Goal: Transaction & Acquisition: Purchase product/service

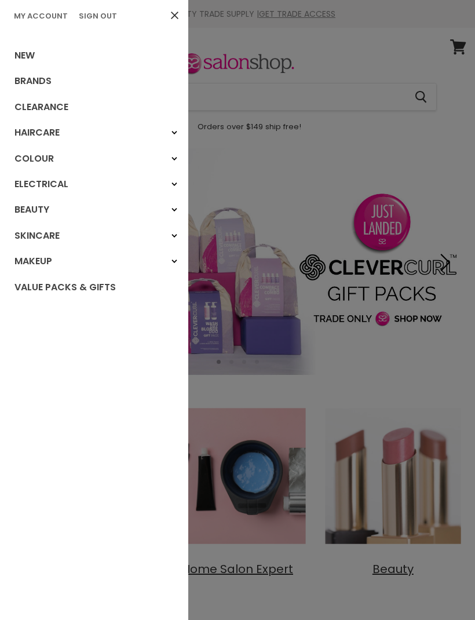
click at [5, 46] on link "New" at bounding box center [94, 56] width 188 height 26
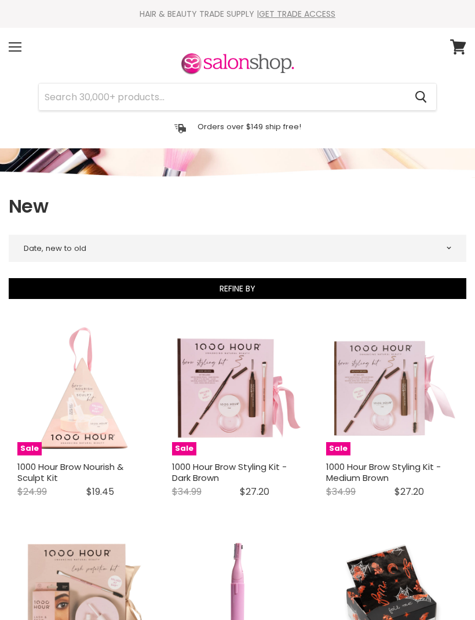
select select "created-descending"
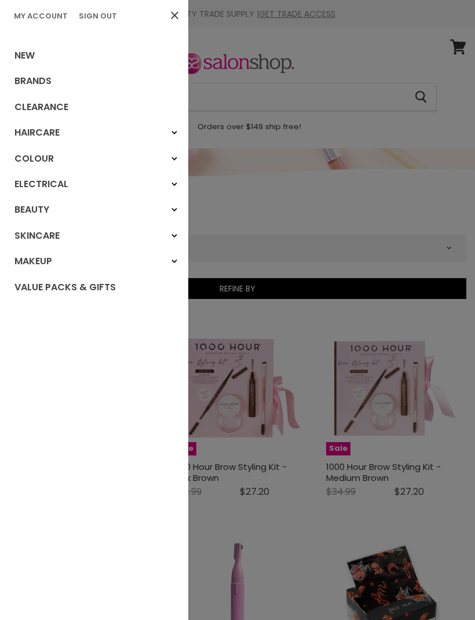
click at [14, 51] on link "New" at bounding box center [94, 56] width 188 height 26
click at [30, 18] on link "My Account" at bounding box center [40, 15] width 63 height 11
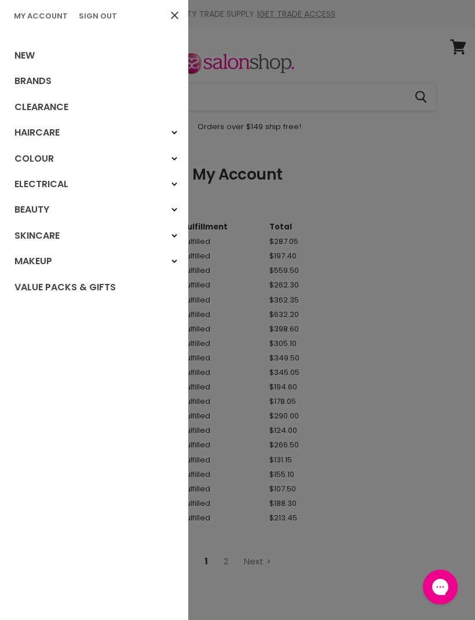
click at [21, 59] on link "New" at bounding box center [94, 56] width 188 height 26
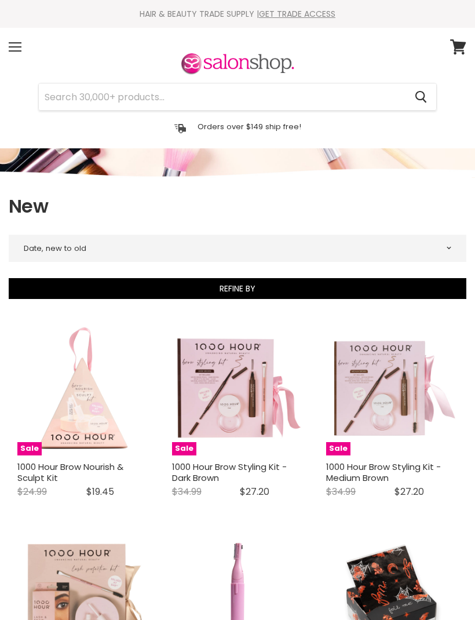
select select "created-descending"
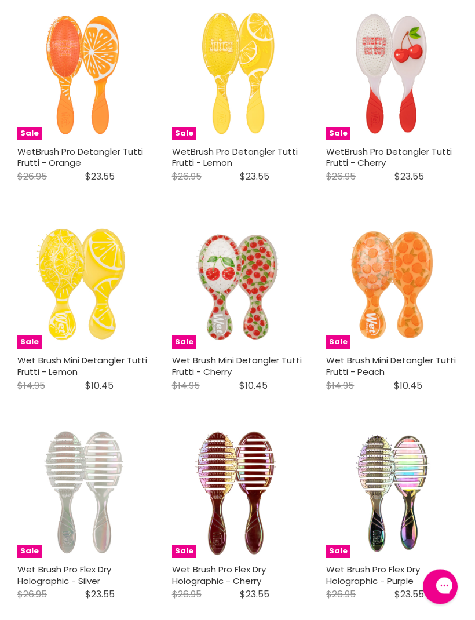
scroll to position [2234, 0]
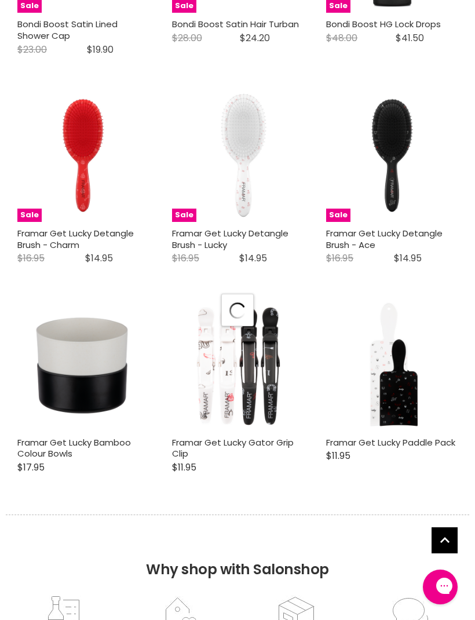
select select "created-descending"
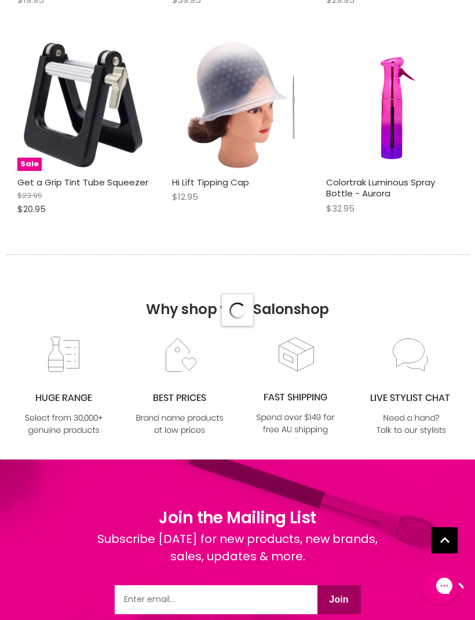
select select "created-descending"
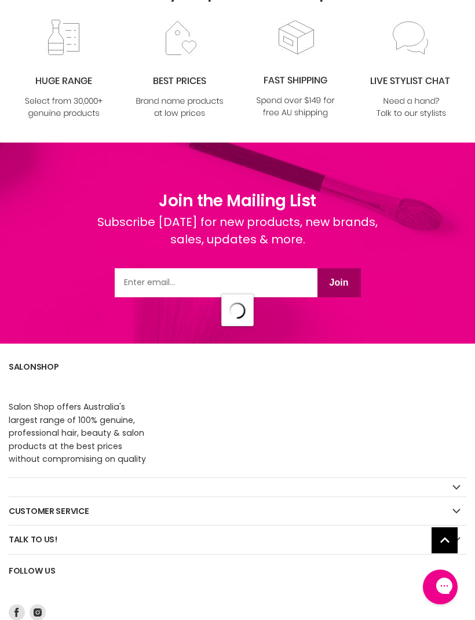
select select "created-descending"
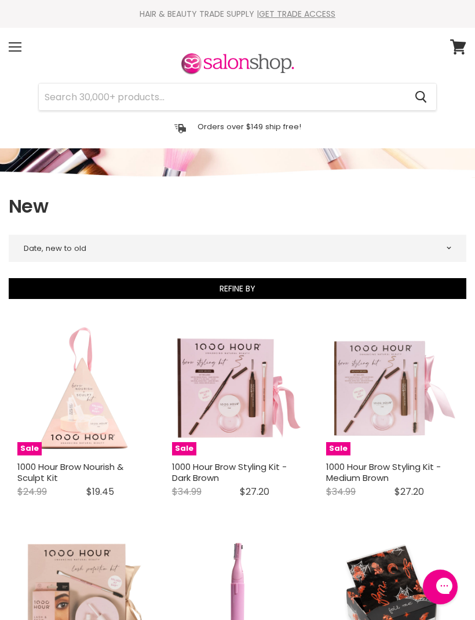
click at [19, 50] on div "Menu" at bounding box center [15, 47] width 24 height 27
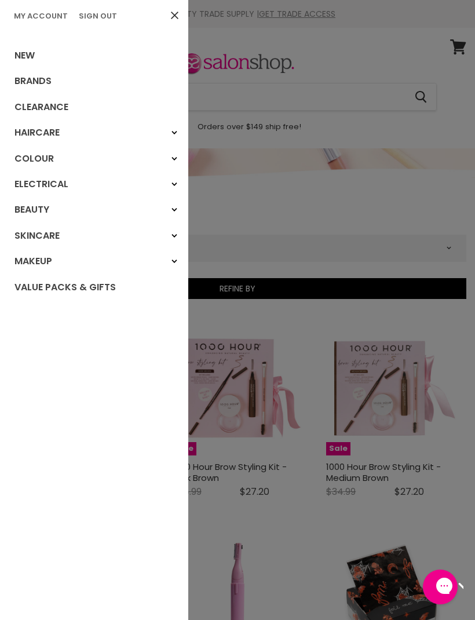
click at [31, 105] on link "Clearance" at bounding box center [94, 108] width 188 height 26
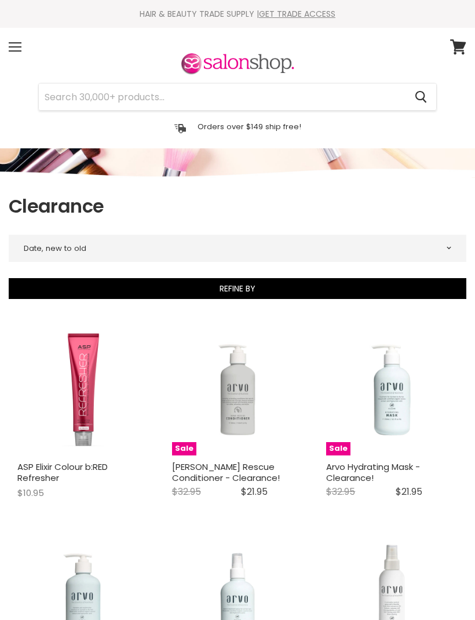
select select "created-descending"
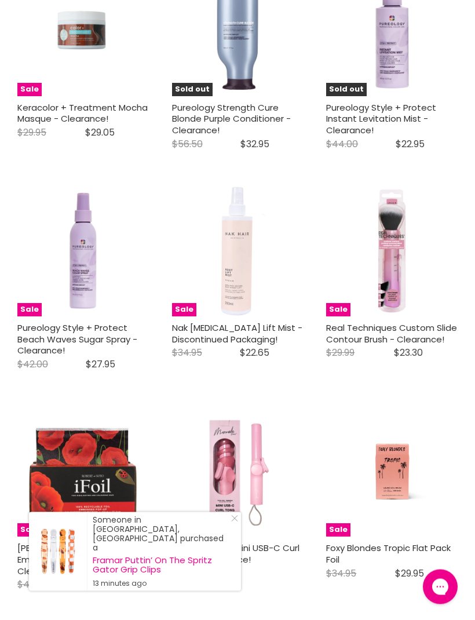
scroll to position [2903, 0]
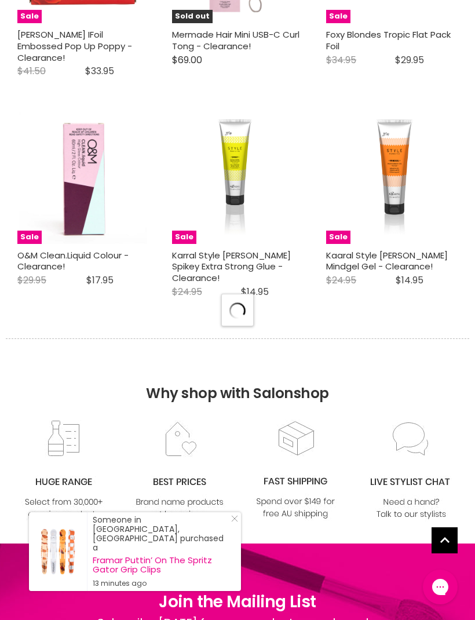
select select "created-descending"
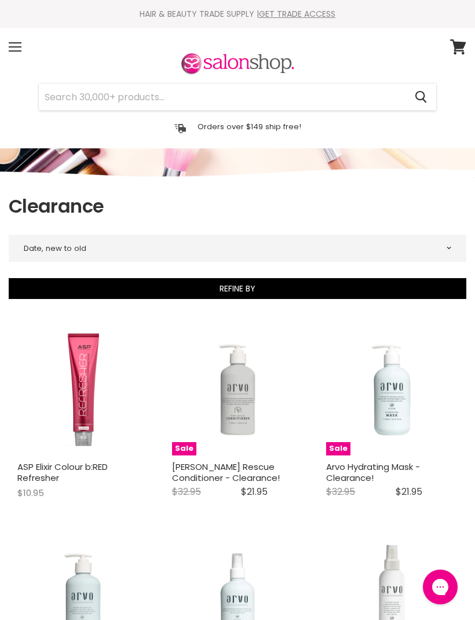
click at [14, 48] on div "Menu" at bounding box center [15, 47] width 24 height 27
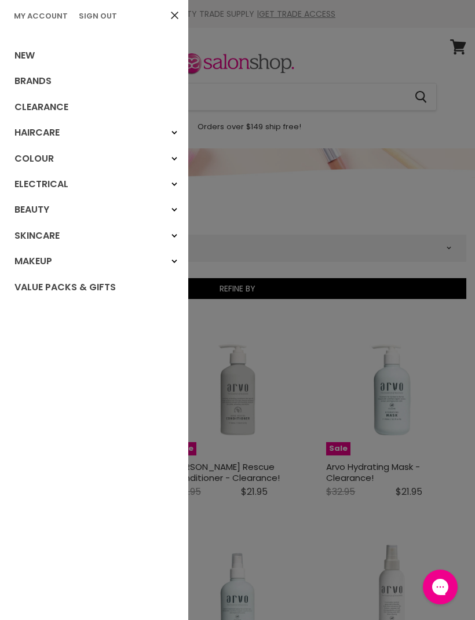
click at [27, 82] on link "Brands" at bounding box center [94, 81] width 188 height 26
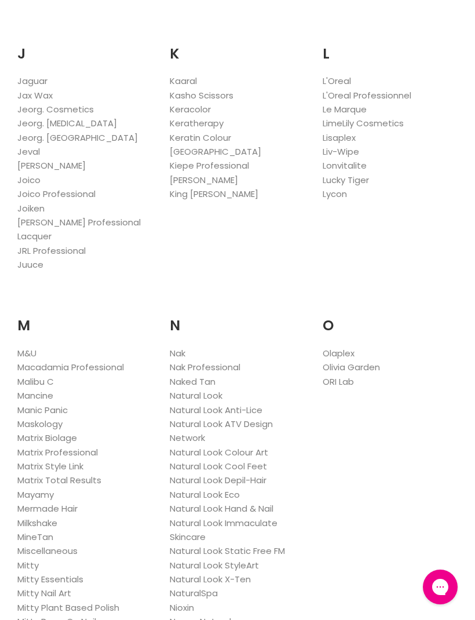
scroll to position [1228, 0]
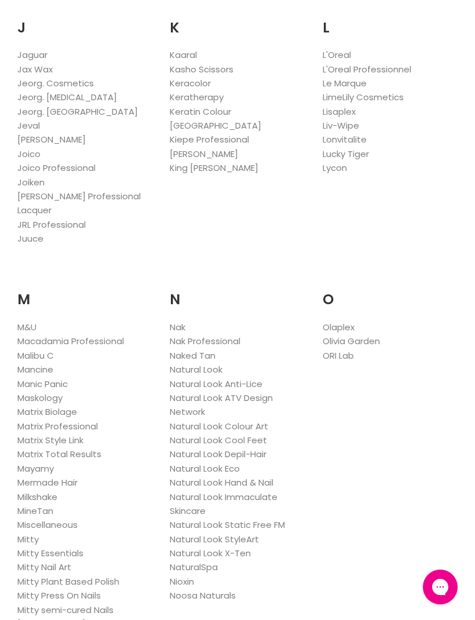
click at [186, 321] on link "Nak" at bounding box center [178, 327] width 16 height 12
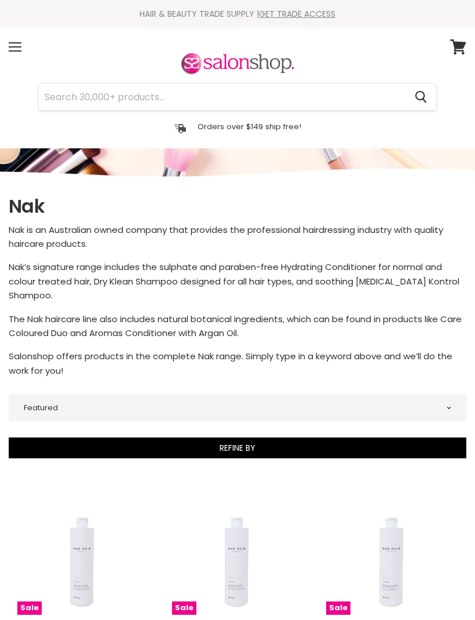
select select "manual"
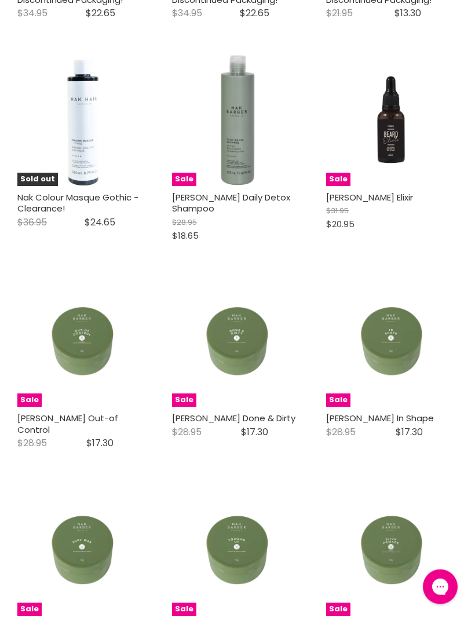
scroll to position [2813, 0]
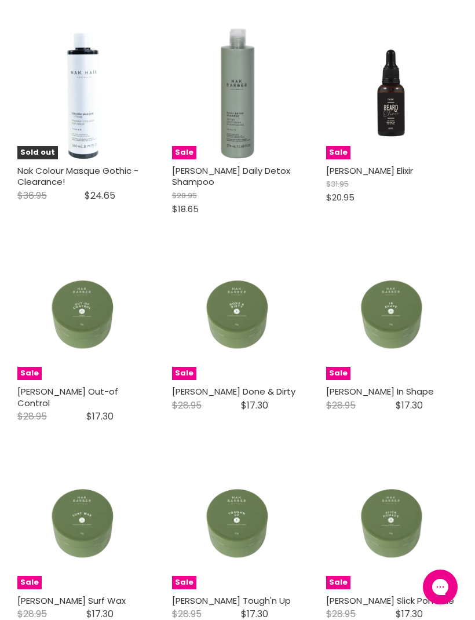
click at [252, 386] on link "[PERSON_NAME] Done & Dirty" at bounding box center [234, 392] width 124 height 12
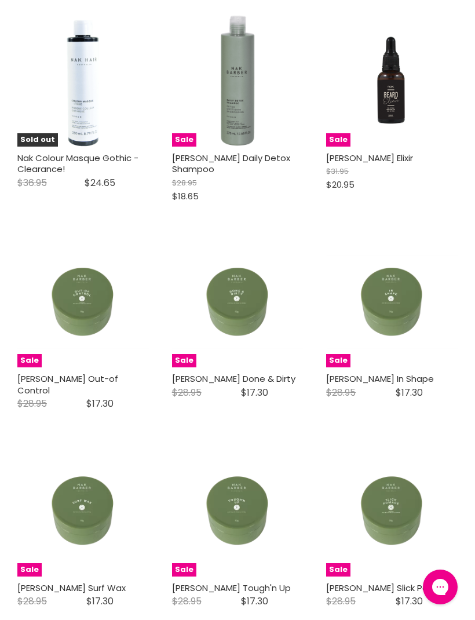
scroll to position [2839, 0]
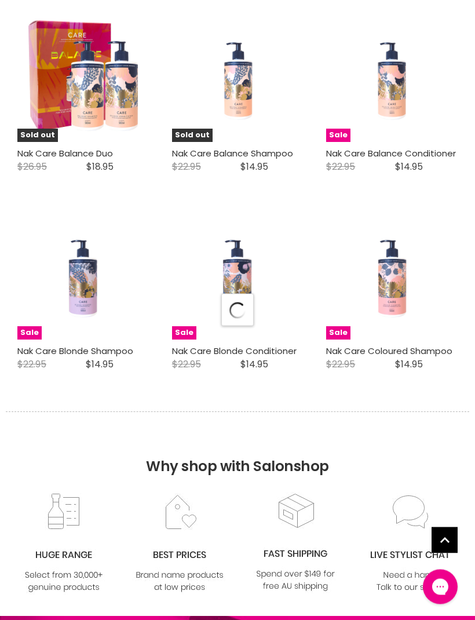
select select "manual"
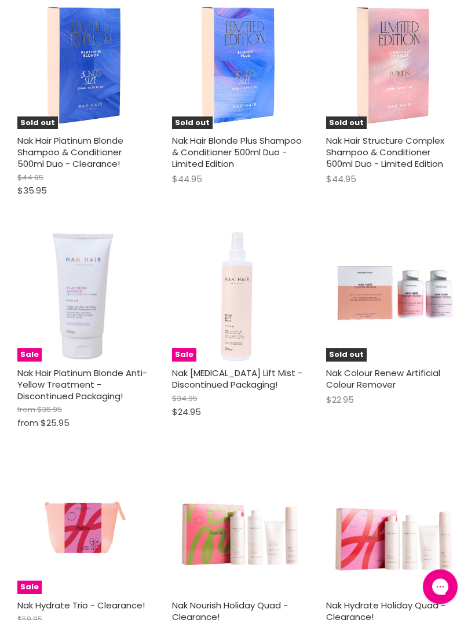
scroll to position [4751, 0]
click at [98, 367] on link "Nak Hair Platinum Blonde Anti-Yellow Treatment - Discontinued Packaging!" at bounding box center [82, 384] width 130 height 35
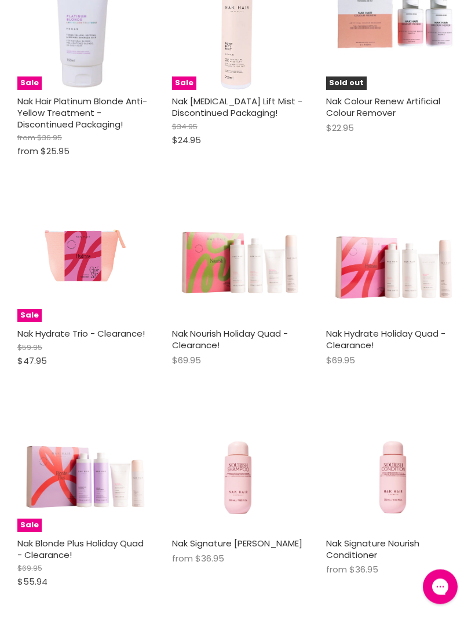
scroll to position [5023, 0]
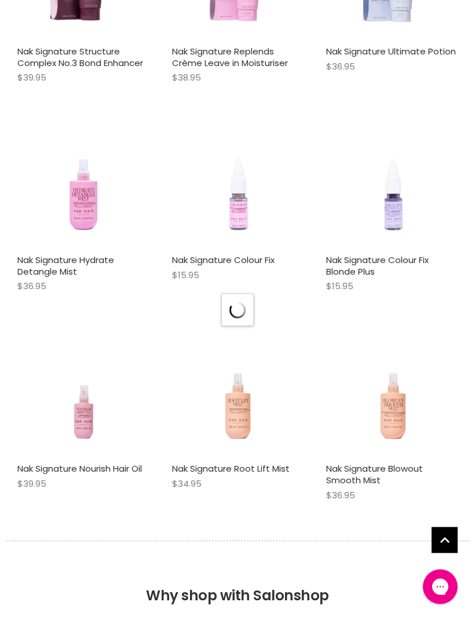
select select "manual"
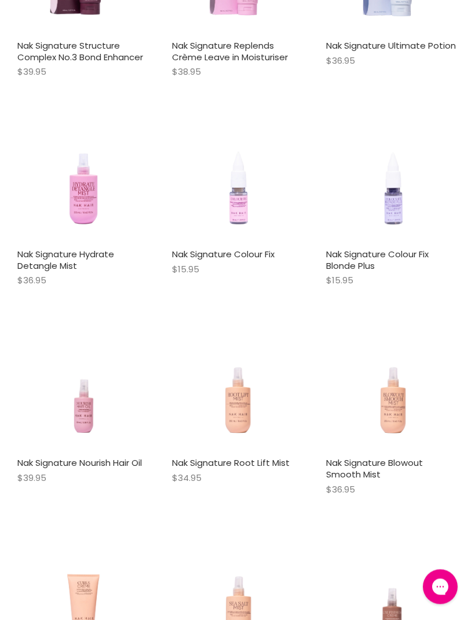
scroll to position [6809, 0]
click at [402, 457] on link "Nak Signature Blowout Smooth Mist" at bounding box center [374, 469] width 97 height 24
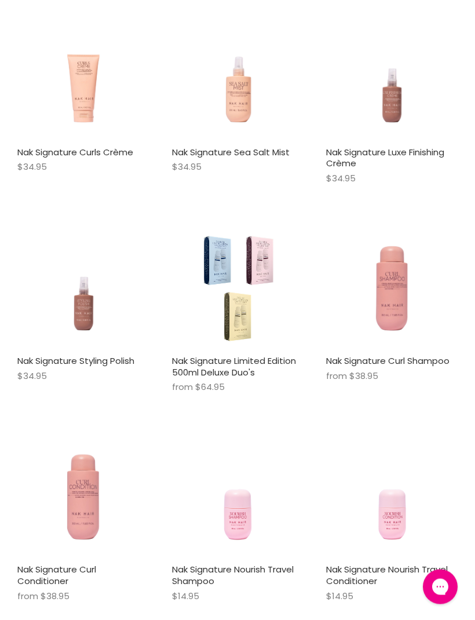
scroll to position [7329, 0]
click at [240, 355] on link "Nak Signature Limited Edition 500ml Deluxe Duo's" at bounding box center [234, 367] width 124 height 24
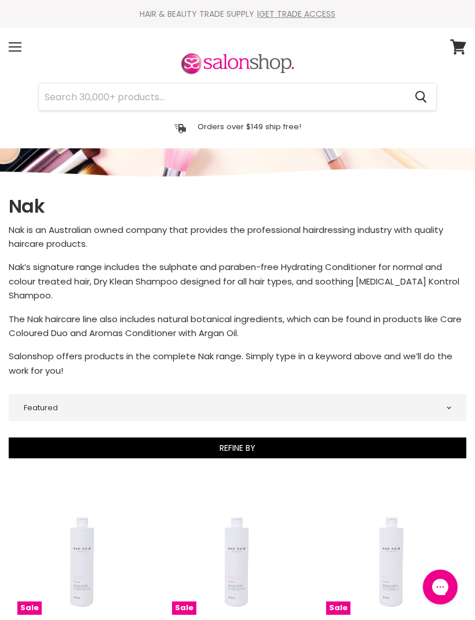
click at [21, 43] on div "Menu" at bounding box center [15, 47] width 24 height 27
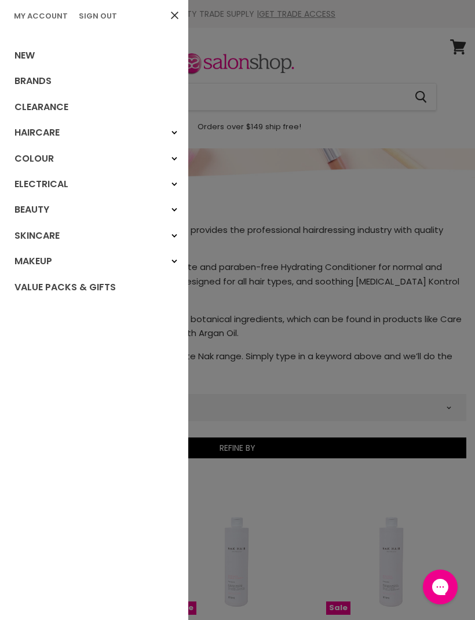
click at [50, 81] on link "Brands" at bounding box center [94, 81] width 188 height 26
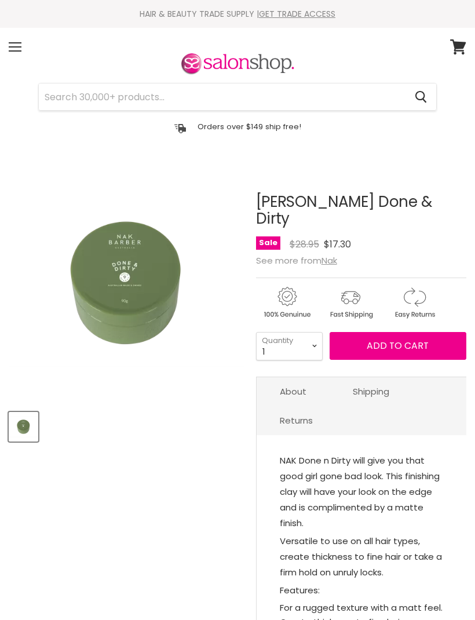
select select "2"
type input "2"
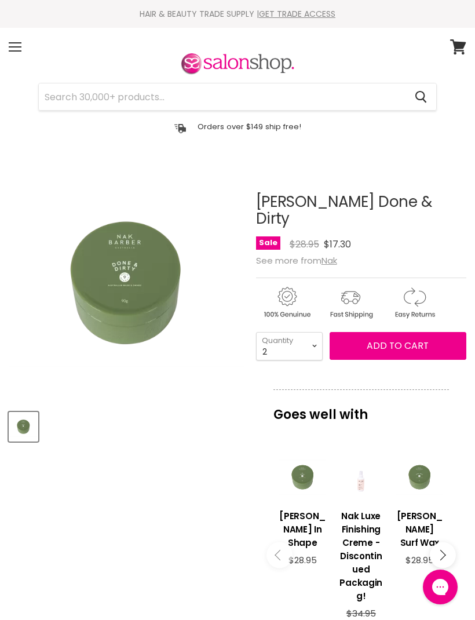
click at [399, 339] on span "Add to cart" at bounding box center [398, 345] width 62 height 13
click at [403, 339] on span "Add to cart" at bounding box center [398, 345] width 62 height 13
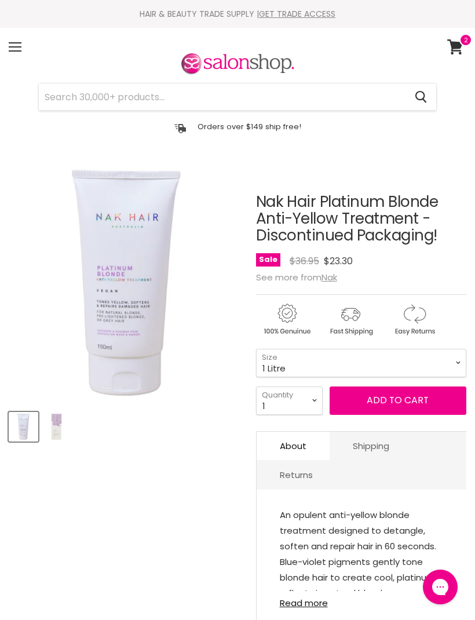
select select "1 Litre"
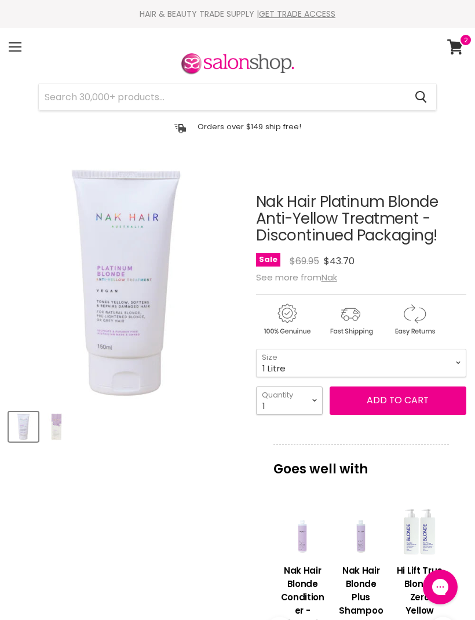
click at [318, 401] on select "1 2 3 4 5 6 7 8 9 10+" at bounding box center [289, 401] width 67 height 28
select select "2"
type input "2"
click at [409, 408] on button "Add to cart" at bounding box center [398, 401] width 137 height 28
click at [417, 401] on button "Add to cart" at bounding box center [398, 401] width 137 height 28
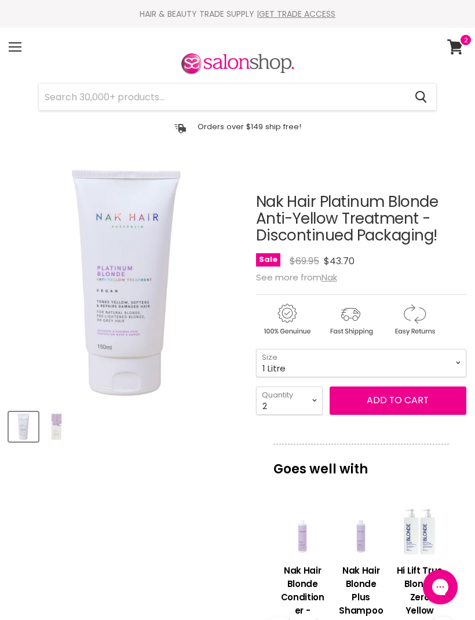
click at [198, 496] on article "Click or scroll to zoom Tap or pinch to zoom Click or scroll to zoom" at bounding box center [238, 595] width 458 height 861
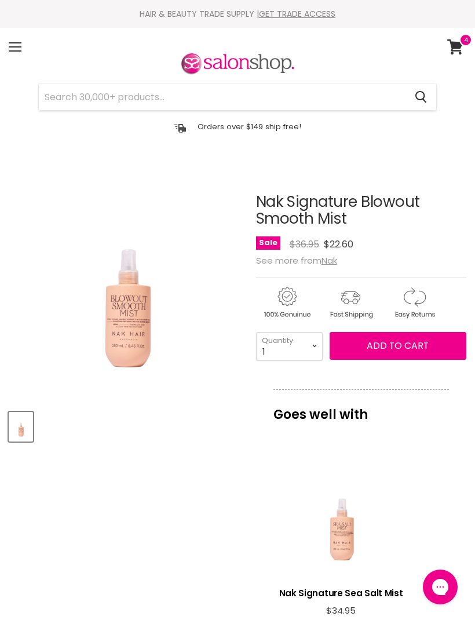
select select "2"
type input "2"
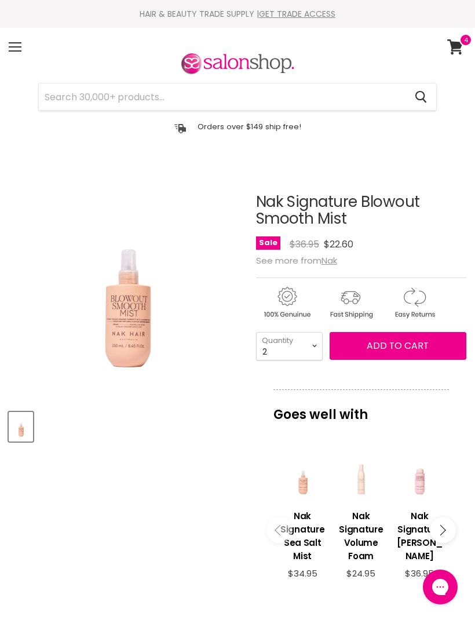
click at [400, 352] on span "Add to cart" at bounding box center [398, 345] width 62 height 13
click at [409, 346] on span "Add to cart" at bounding box center [398, 345] width 62 height 13
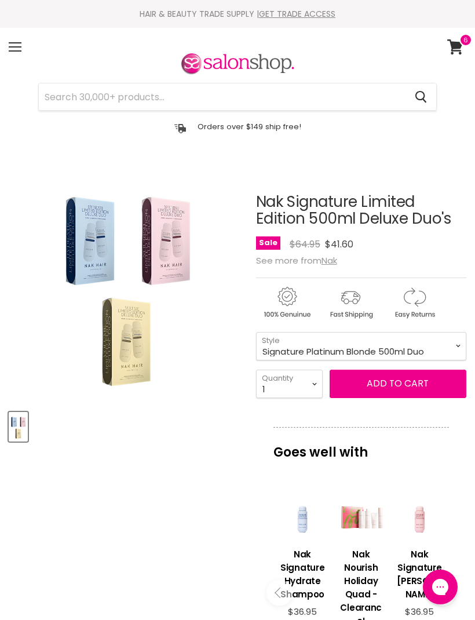
select select "Signature Platinum Blonde 500ml Duo"
click at [319, 381] on select "1 2 3 4 5 6 7 8 9 10+" at bounding box center [289, 384] width 67 height 28
select select "4"
type input "4"
click at [400, 384] on button "Add to cart" at bounding box center [398, 384] width 137 height 28
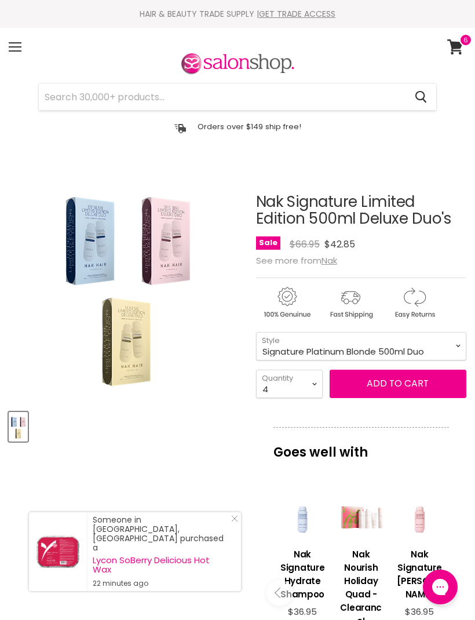
click at [403, 388] on button "Add to cart" at bounding box center [398, 384] width 137 height 28
click at [215, 419] on div "Product thumbnails" at bounding box center [126, 425] width 239 height 33
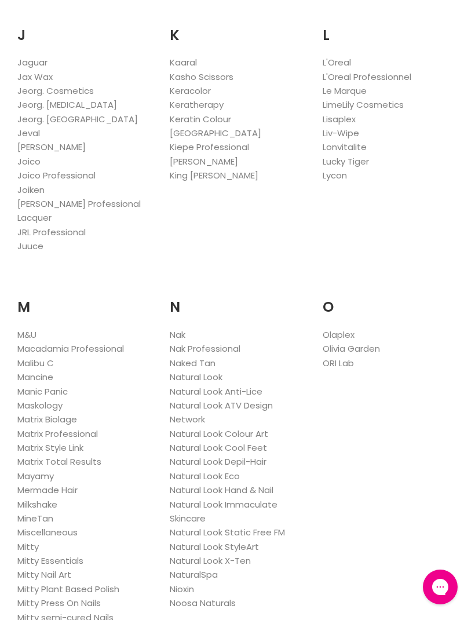
scroll to position [1257, 0]
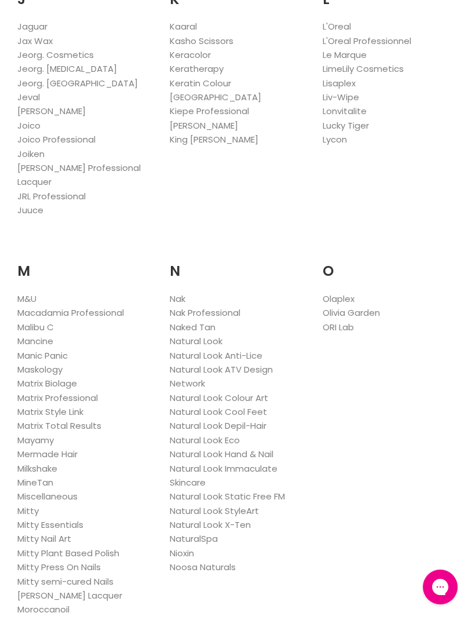
click at [234, 307] on link "Nak Professional" at bounding box center [205, 313] width 71 height 12
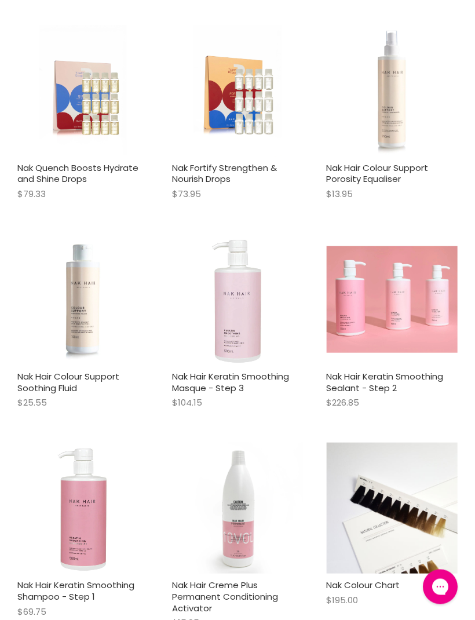
scroll to position [567, 0]
click at [380, 169] on link "Nak Hair Colour Support Porosity Equaliser" at bounding box center [377, 174] width 102 height 24
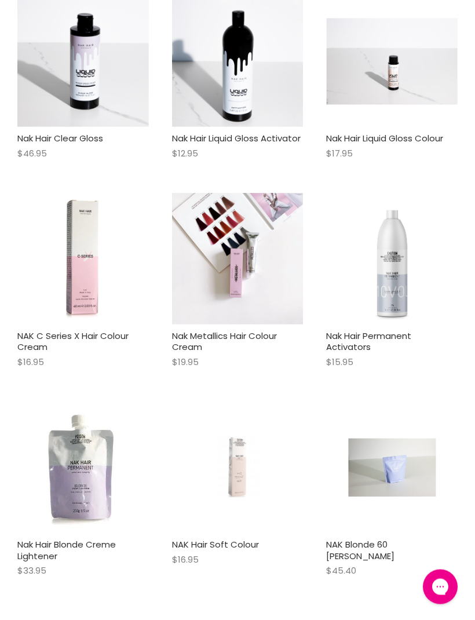
scroll to position [1246, 0]
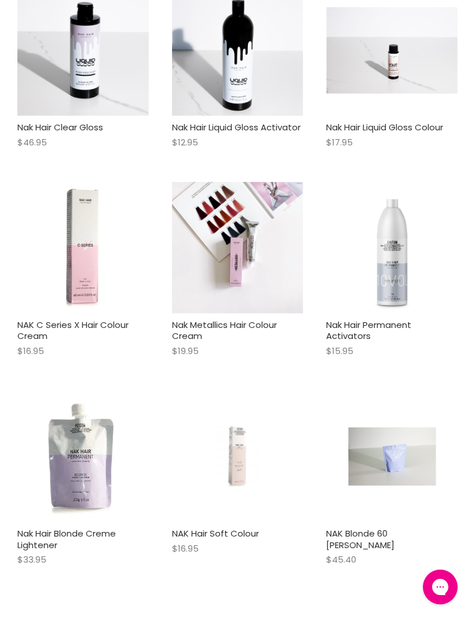
click at [362, 334] on link "Nak Hair Permanent Activators" at bounding box center [368, 331] width 85 height 24
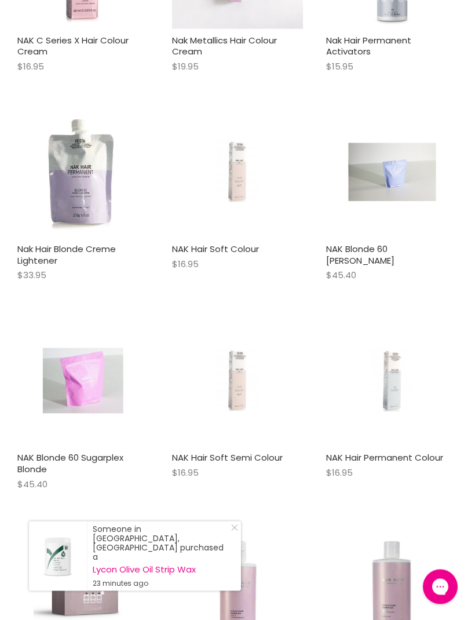
scroll to position [1530, 0]
click at [265, 453] on link "NAK Hair Soft Semi Colour" at bounding box center [227, 458] width 111 height 12
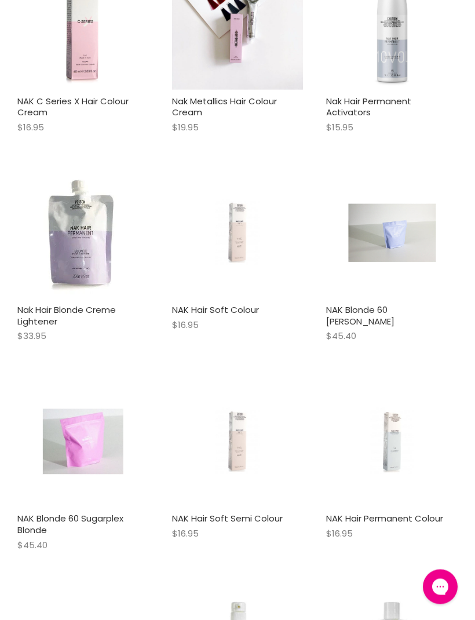
scroll to position [1469, 0]
click at [404, 513] on link "NAK Hair Permanent Colour" at bounding box center [384, 519] width 117 height 12
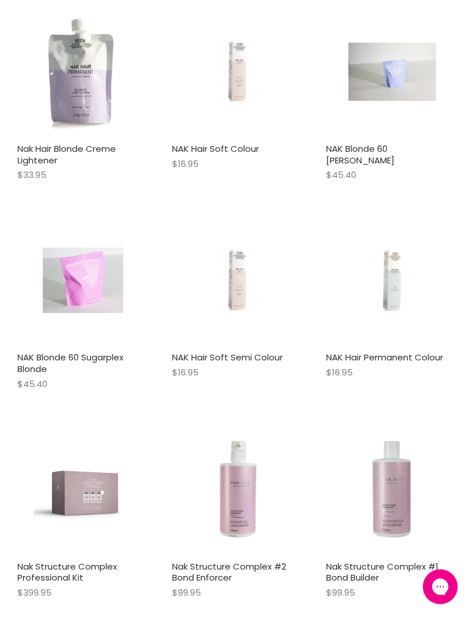
scroll to position [1631, 0]
click at [404, 353] on link "NAK Hair Permanent Colour" at bounding box center [384, 357] width 117 height 12
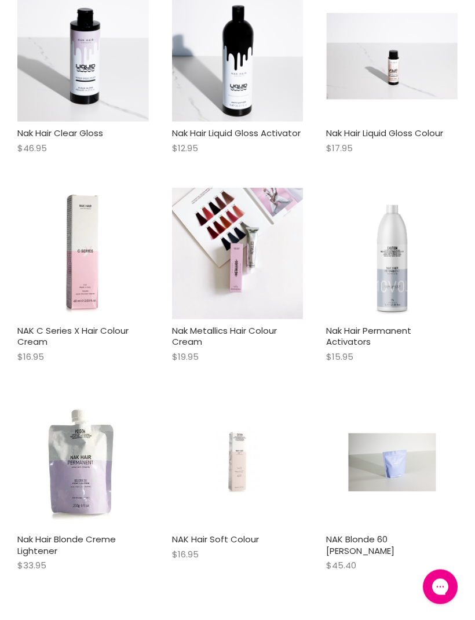
scroll to position [1240, 0]
click at [383, 328] on link "Nak Hair Permanent Activators" at bounding box center [368, 337] width 85 height 24
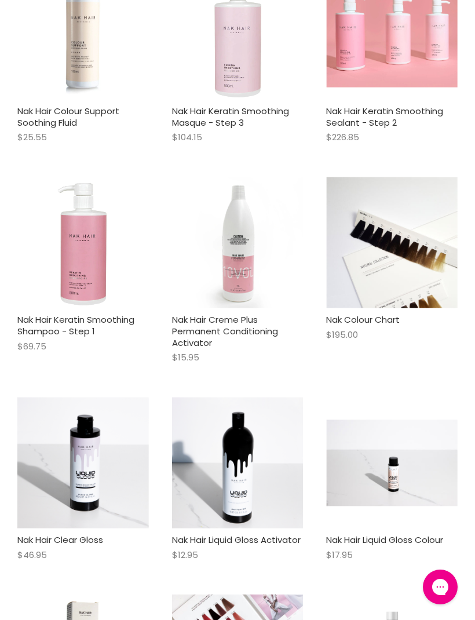
scroll to position [835, 0]
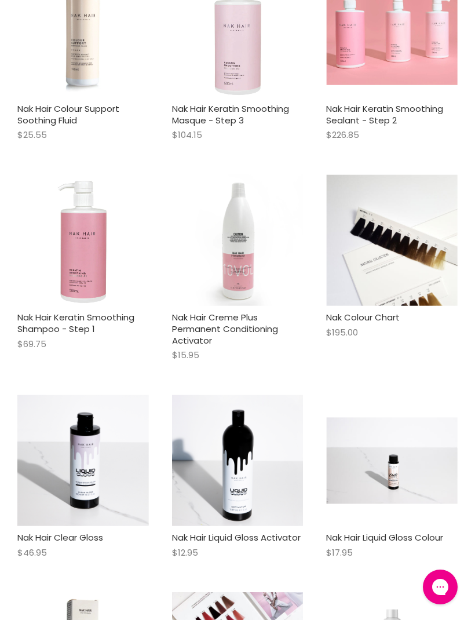
click at [252, 324] on link "Nak Hair Creme Plus Permanent Conditioning Activator" at bounding box center [225, 328] width 106 height 35
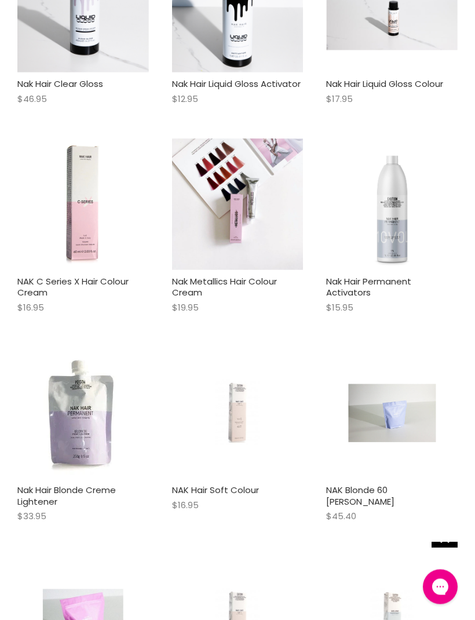
scroll to position [1289, 0]
click at [105, 277] on link "NAK C Series X Hair Colour Cream" at bounding box center [72, 287] width 111 height 24
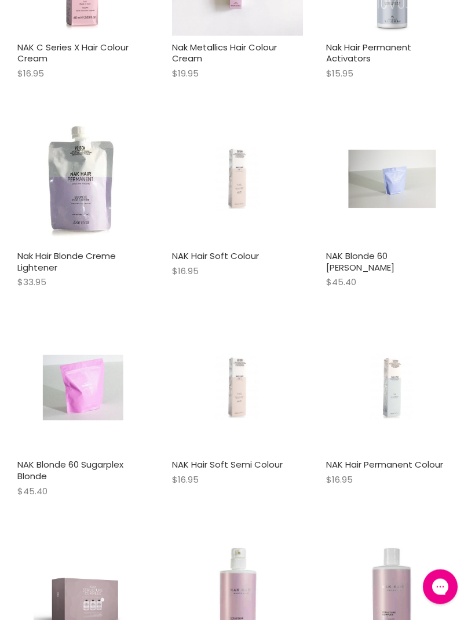
scroll to position [1523, 0]
click at [104, 459] on link "NAK Blonde 60 Sugarplex Blonde" at bounding box center [70, 471] width 106 height 24
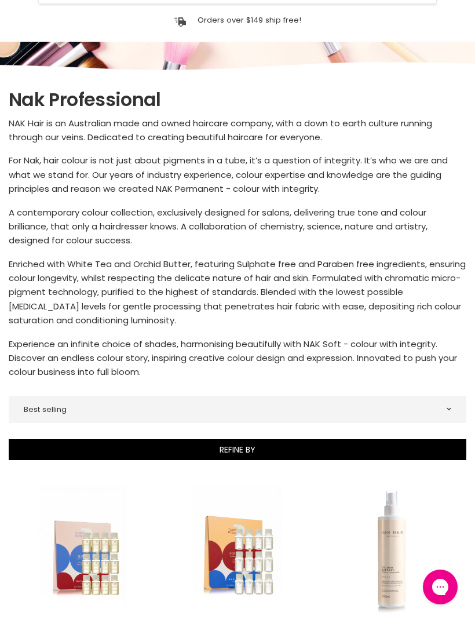
scroll to position [0, 0]
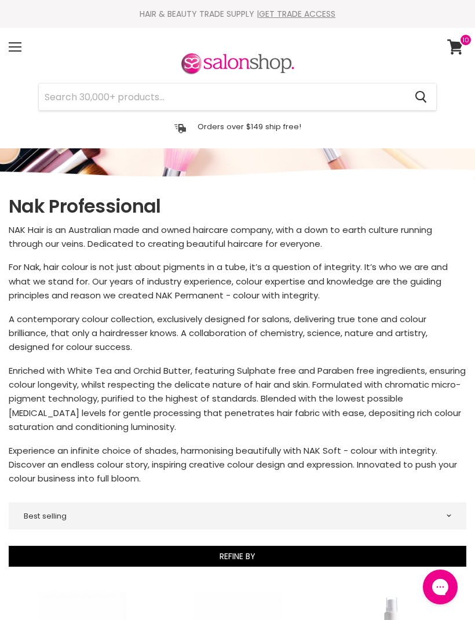
click at [460, 41] on span at bounding box center [466, 40] width 13 height 13
click at [22, 48] on div "Menu" at bounding box center [15, 47] width 24 height 27
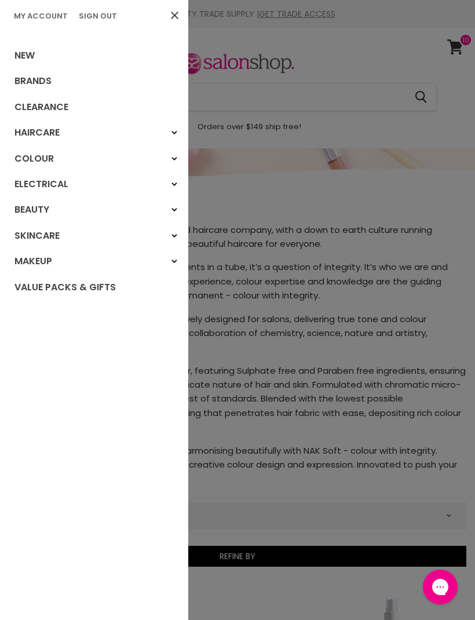
click at [50, 83] on link "Brands" at bounding box center [94, 81] width 188 height 26
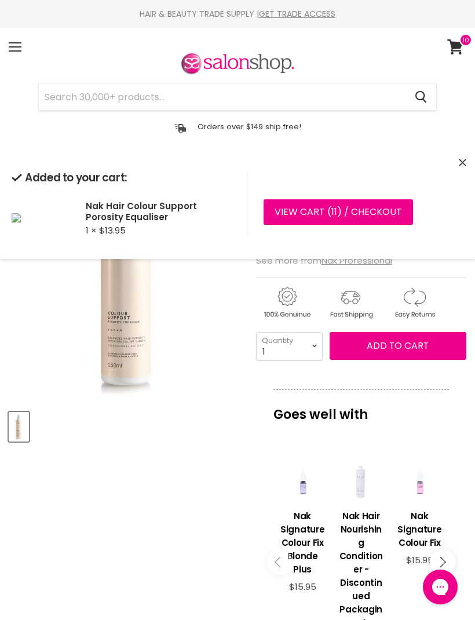
click at [222, 427] on div "Product thumbnails" at bounding box center [126, 425] width 239 height 33
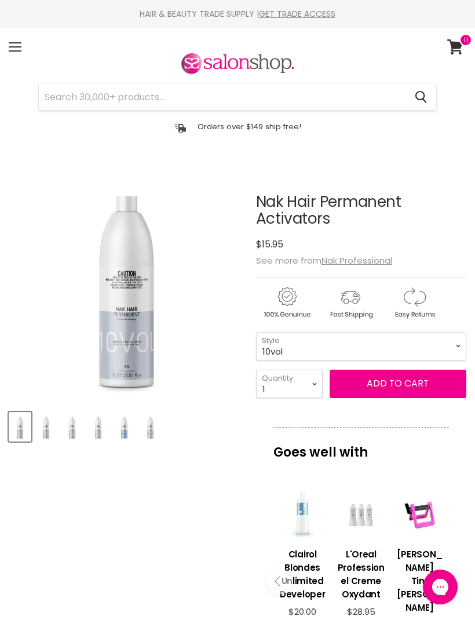
click at [216, 466] on article "Click or scroll to zoom Tap or pinch to zoom Click or scroll to zoom" at bounding box center [238, 514] width 458 height 698
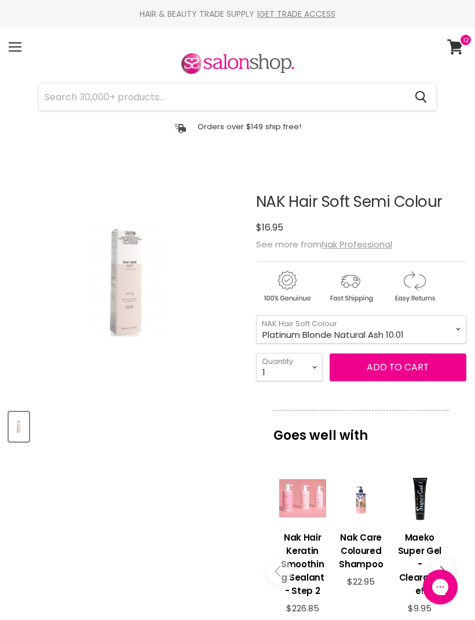
select select "Platinum Blonde Natural Ash 10.01"
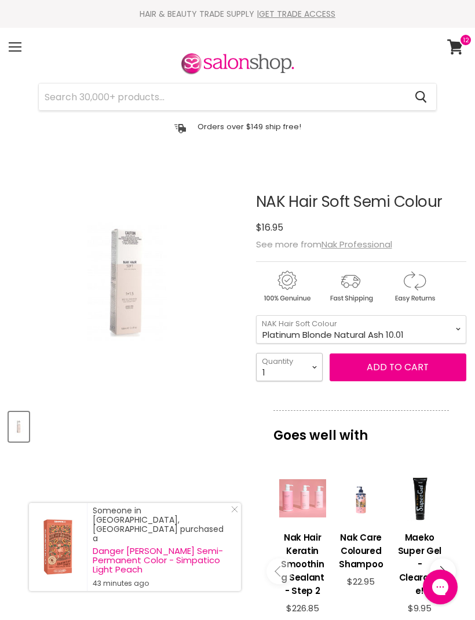
click at [318, 366] on select "1 2 3 4 5 6 7 8 9 10+" at bounding box center [289, 367] width 67 height 28
select select "4"
type input "4"
click at [404, 371] on button "Add to cart" at bounding box center [398, 368] width 137 height 28
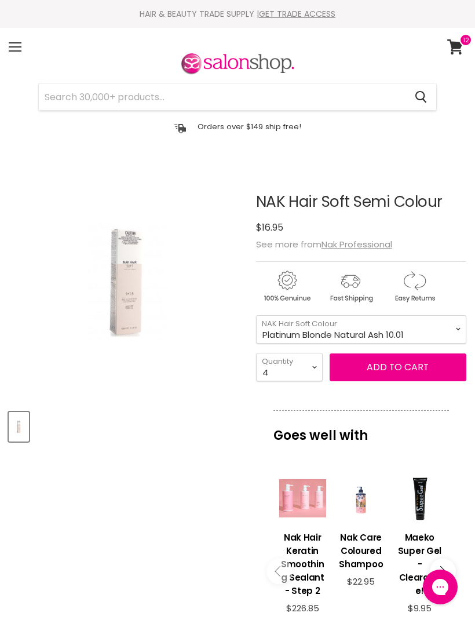
click at [407, 372] on button "Add to cart" at bounding box center [398, 368] width 137 height 28
click at [198, 426] on div "Product thumbnails" at bounding box center [126, 425] width 239 height 33
click at [459, 325] on select "[PERSON_NAME] Black Natural 1.0 Black Ash Intensive 1.10 Very Dark Brown Natura…" at bounding box center [361, 329] width 210 height 28
select select "Platinum Blonde [PERSON_NAME] 10.21"
click at [319, 365] on select "1 2 3 4 5 6 7 8 9 10+" at bounding box center [289, 367] width 67 height 28
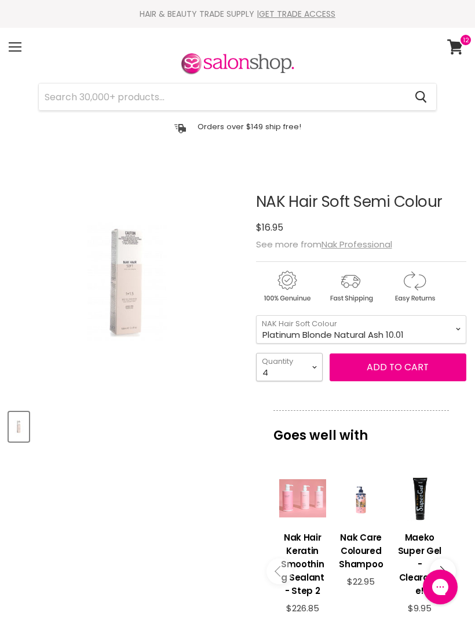
select select "3"
type input "3"
click at [406, 373] on button "Add to cart" at bounding box center [398, 368] width 137 height 28
click at [206, 414] on div "Product thumbnails" at bounding box center [126, 425] width 239 height 33
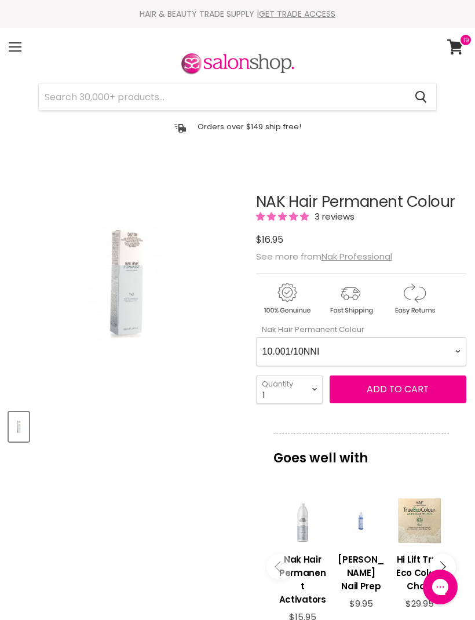
click at [458, 346] on Colour-0-0 "10.001/10NNI 10.2/10V 4.001/4NNI 4.9/4MATT 5.001/5NNI 5.21/5VA 5.9/5MATT 6.001/…" at bounding box center [361, 351] width 210 height 29
select Colour-0-0 "Booster"
click at [319, 391] on select "1 2 3 4 5 6 7 8 9 10+" at bounding box center [289, 390] width 67 height 28
select select "3"
type input "3"
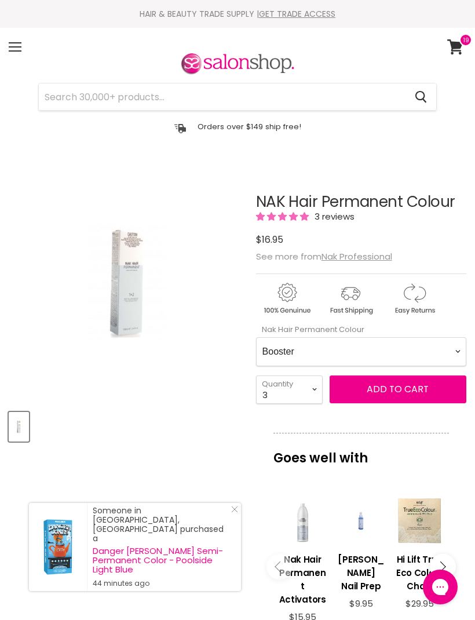
click at [394, 399] on button "Add to cart" at bounding box center [398, 390] width 137 height 28
click at [403, 394] on span "Add to cart" at bounding box center [398, 389] width 62 height 13
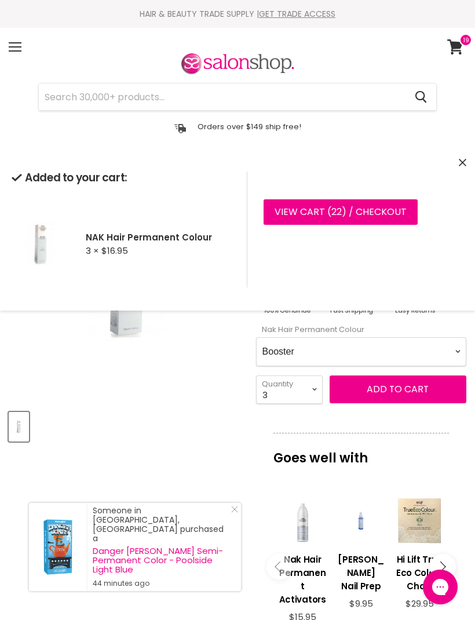
click at [177, 415] on div "Product thumbnails" at bounding box center [126, 425] width 239 height 33
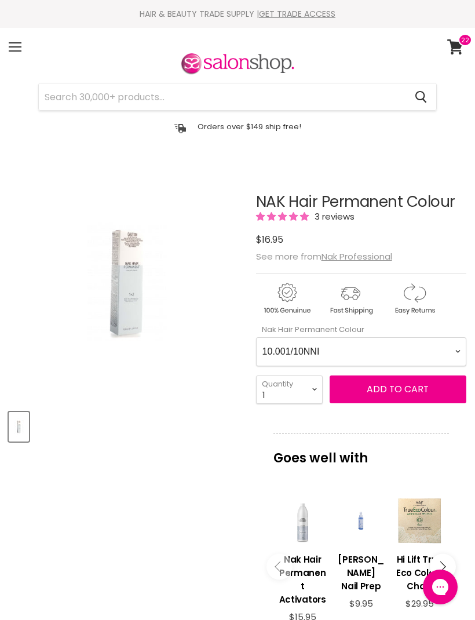
click at [461, 347] on Colour-0-0 "10.001/10NNI 10.2/10V 4.001/4NNI 4.9/4MATT 5.001/5NNI 5.21/5VA 5.9/5MATT 6.001/…" at bounding box center [361, 351] width 210 height 29
click at [413, 394] on span "Add to cart" at bounding box center [398, 389] width 62 height 13
click at [411, 400] on button "Add to cart" at bounding box center [398, 390] width 137 height 28
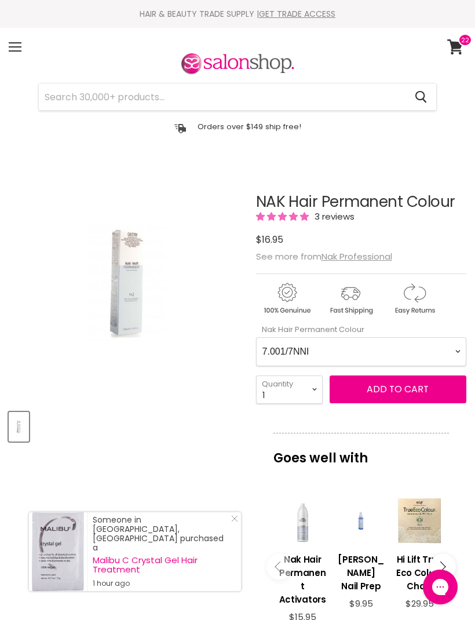
click at [224, 429] on div "Product thumbnails" at bounding box center [126, 425] width 239 height 33
click at [461, 350] on Colour-0-0 "10.001/10NNI 10.2/10V 4.001/4NNI 4.9/4MATT 5.001/5NNI 5.21/5VA 5.9/5MATT 6.001/…" at bounding box center [361, 351] width 210 height 29
click at [404, 400] on button "Add to cart" at bounding box center [398, 390] width 137 height 28
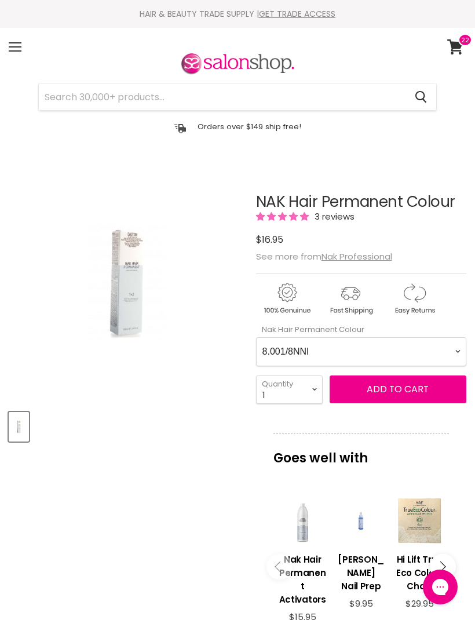
click at [222, 462] on article "Click or scroll to zoom Tap or pinch to zoom NAK Hair Permanent Colour 3 reviews" at bounding box center [238, 495] width 458 height 660
click at [457, 351] on Colour-0-0 "10.001/10NNI 10.2/10V 4.001/4NNI 4.9/4MATT 5.001/5NNI 5.21/5VA 5.9/5MATT 6.001/…" at bounding box center [361, 351] width 210 height 29
click at [459, 349] on Colour-0-0 "10.001/10NNI 10.2/10V 4.001/4NNI 4.9/4MATT 5.001/5NNI 5.21/5VA 5.9/5MATT 6.001/…" at bounding box center [361, 351] width 210 height 29
select Colour-0-0 "Champagne Sheer"
click at [188, 463] on article "Click or scroll to zoom Tap or pinch to zoom NAK Hair Permanent Colour 3 reviews" at bounding box center [238, 495] width 458 height 660
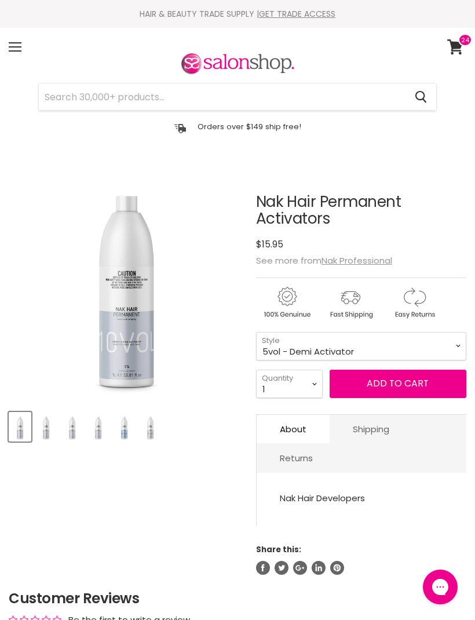
select select "5vol - Demi Activator"
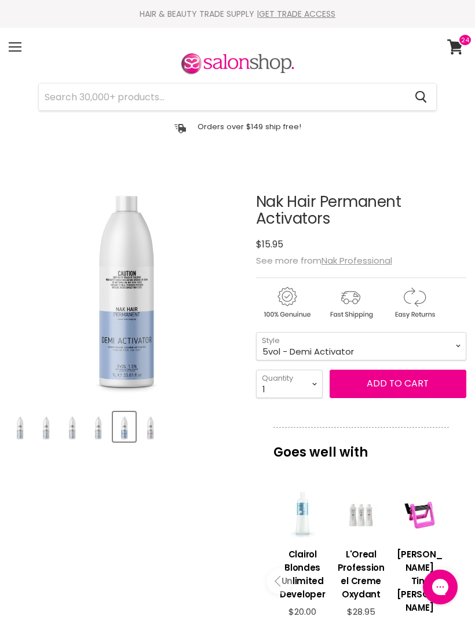
click at [403, 386] on button "Add to cart" at bounding box center [398, 384] width 137 height 28
click at [401, 384] on button "Add to cart" at bounding box center [398, 384] width 137 height 28
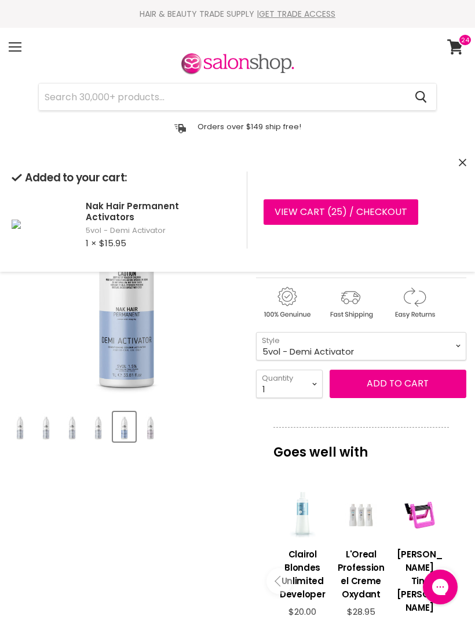
click at [227, 464] on article "Click or scroll to zoom Tap or pinch to zoom Click or scroll to zoom" at bounding box center [238, 514] width 458 height 698
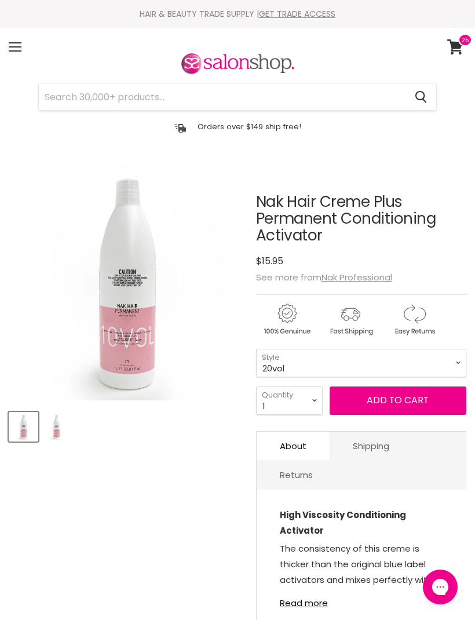
select select "20vol"
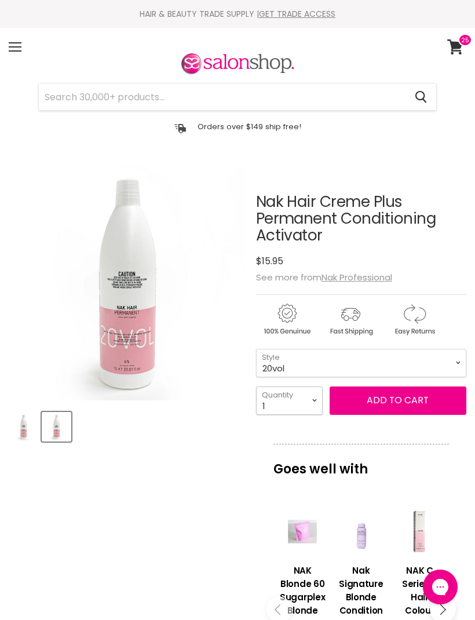
click at [320, 398] on select "1 2 3 4 5 6 7 8 9 10+" at bounding box center [289, 401] width 67 height 28
select select "2"
type input "2"
click at [394, 401] on button "Add to cart" at bounding box center [398, 401] width 137 height 28
click at [399, 409] on button "Add to cart" at bounding box center [398, 401] width 137 height 28
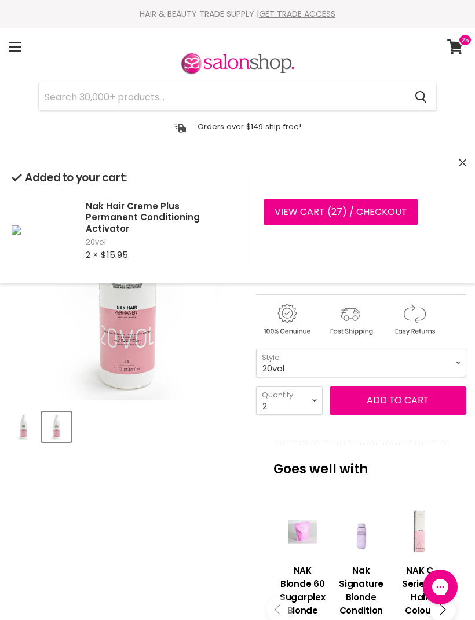
click at [224, 456] on article "Click or scroll to zoom Tap or pinch to zoom Click or scroll to zoom" at bounding box center [238, 575] width 458 height 821
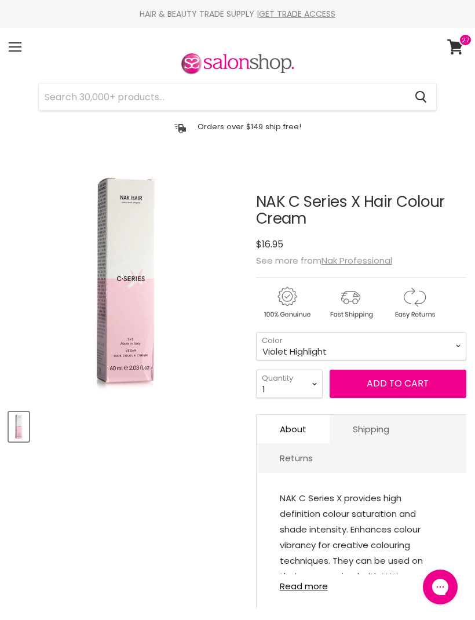
select select "Violet Highlight"
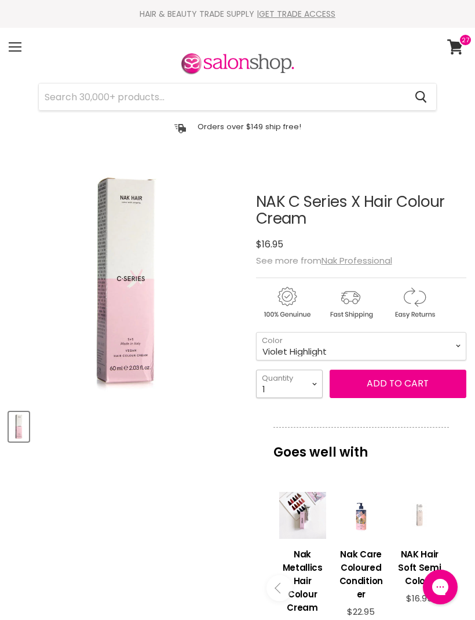
click at [322, 383] on select "1 2 3 4 5 6 7 8 9 10+" at bounding box center [289, 384] width 67 height 28
select select "4"
type input "4"
click at [396, 390] on button "Add to cart" at bounding box center [398, 384] width 137 height 28
click at [403, 391] on button "Add to cart" at bounding box center [398, 384] width 137 height 28
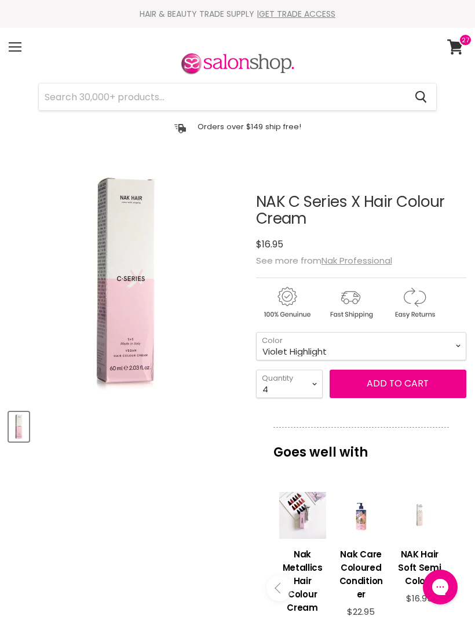
click at [217, 431] on div "Product thumbnails" at bounding box center [126, 425] width 239 height 33
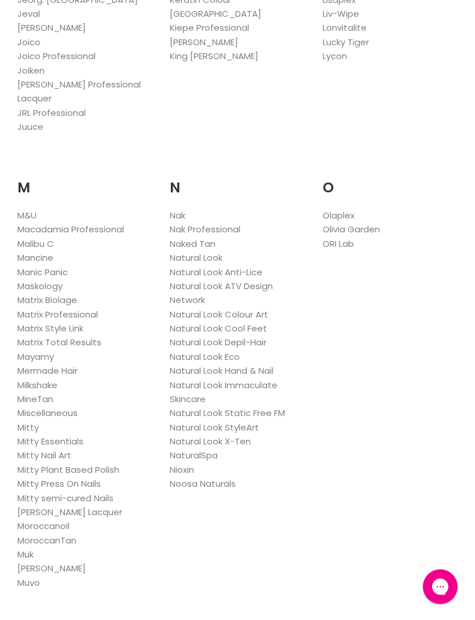
scroll to position [1352, 0]
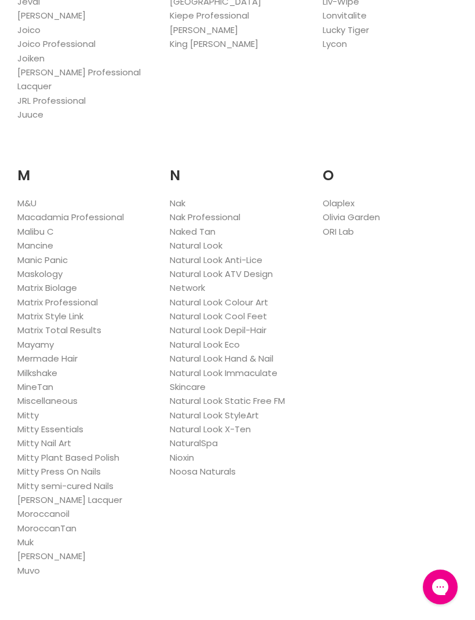
click at [185, 197] on link "Nak" at bounding box center [178, 203] width 16 height 12
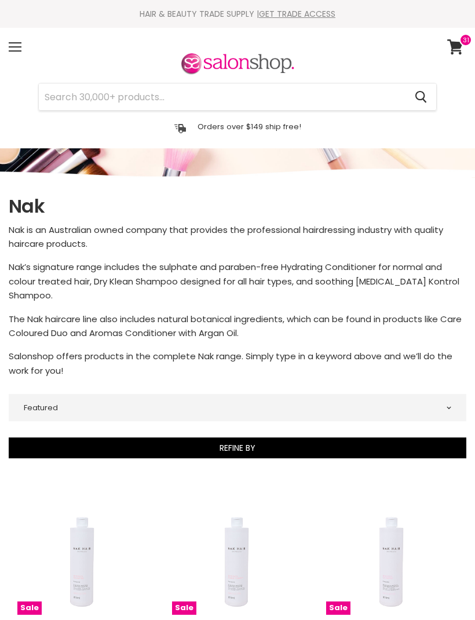
select select "manual"
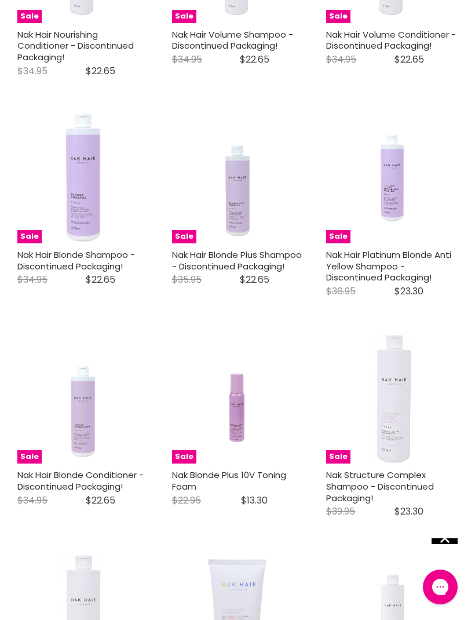
scroll to position [818, 0]
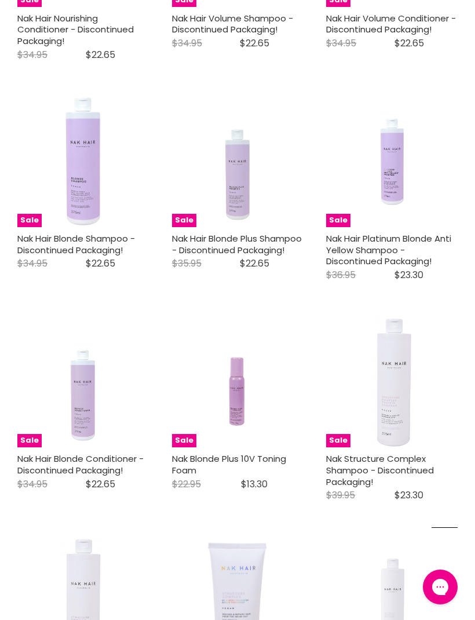
click at [393, 246] on link "Nak Hair Platinum Blonde Anti Yellow Shampoo - Discontinued Packaging!" at bounding box center [388, 250] width 125 height 35
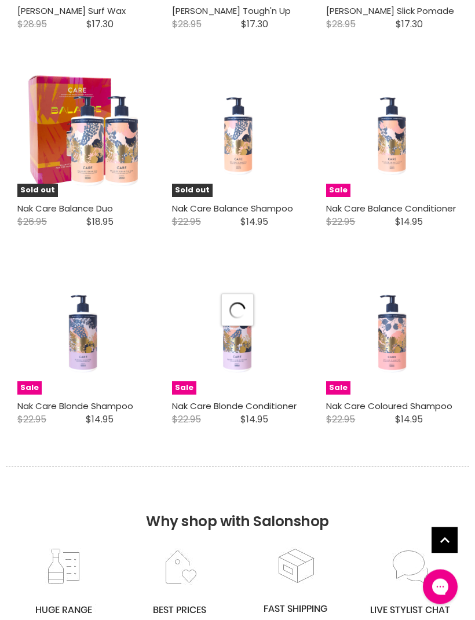
select select "manual"
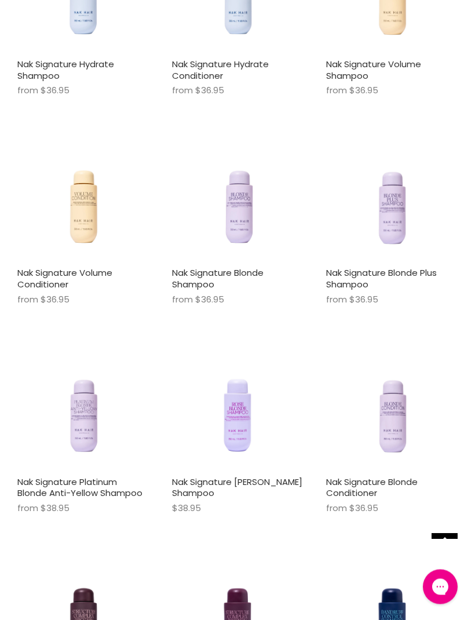
scroll to position [5724, 0]
click at [108, 475] on link "Nak Signature Platinum Blonde Anti-Yellow Shampoo" at bounding box center [79, 487] width 125 height 24
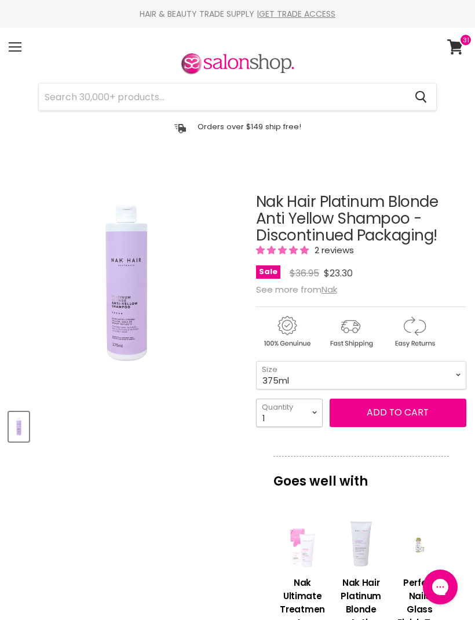
click at [319, 419] on select "1 2 3 4 5 6 7 8 9 10+" at bounding box center [289, 413] width 67 height 28
select select "3"
type input "3"
click at [397, 419] on span "Add to cart" at bounding box center [398, 412] width 62 height 13
click at [401, 419] on span "Add to cart" at bounding box center [398, 412] width 62 height 13
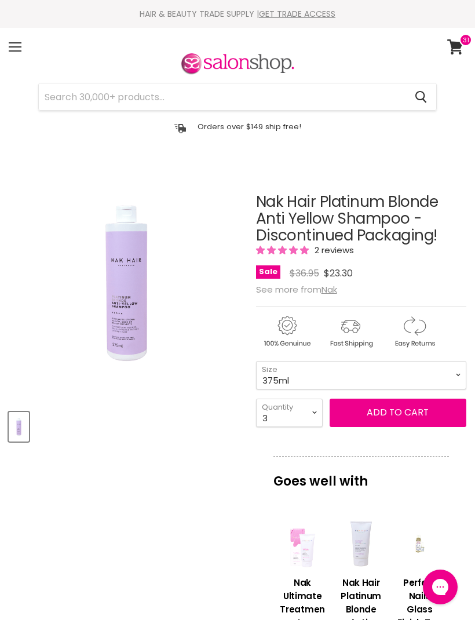
click at [223, 466] on article "Click or scroll to zoom Tap or pinch to zoom Nak Hair Platinum Blonde Anti Yell…" at bounding box center [238, 601] width 458 height 873
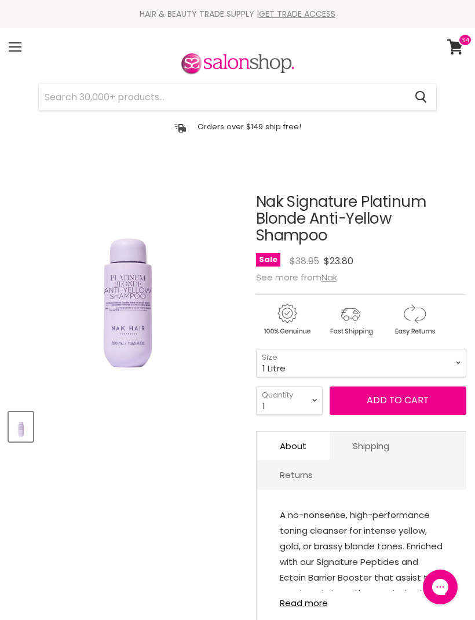
select select "1 Litre"
